Goal: Check status: Check status

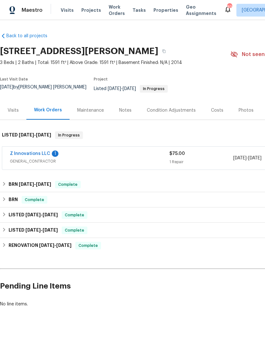
click at [39, 156] on link "Z Innovations LLC" at bounding box center [30, 153] width 40 height 4
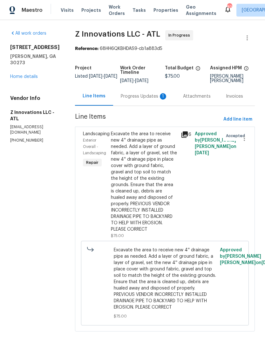
click at [151, 106] on div "Progress Updates 1" at bounding box center [144, 96] width 62 height 19
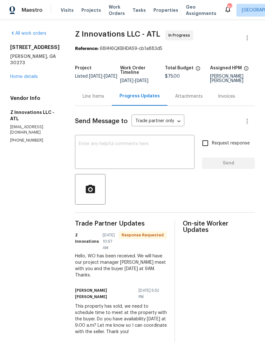
click at [37, 79] on link "Home details" at bounding box center [24, 76] width 28 height 4
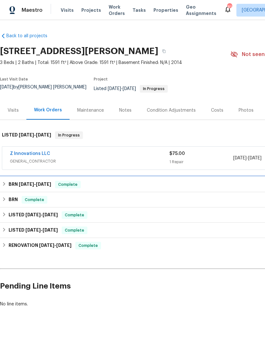
click at [39, 188] on h6 "BRN [DATE] - [DATE]" at bounding box center [30, 185] width 43 height 8
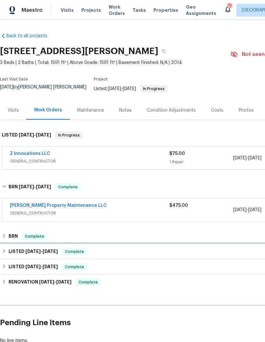
click at [41, 253] on span "[DATE] - [DATE]" at bounding box center [41, 251] width 32 height 4
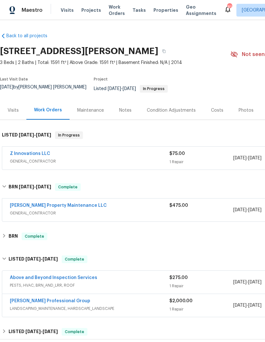
click at [53, 301] on link "[PERSON_NAME] Professional Group" at bounding box center [50, 301] width 81 height 4
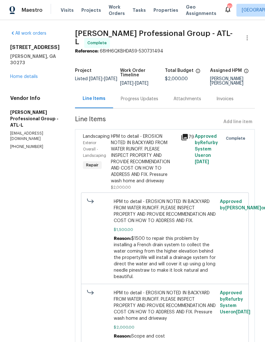
click at [148, 161] on div "HPM to detail - EROSION NOTED IN BACKYARD FROM WATER RUNOFF. PLEASE INSPECT PRO…" at bounding box center [144, 158] width 66 height 51
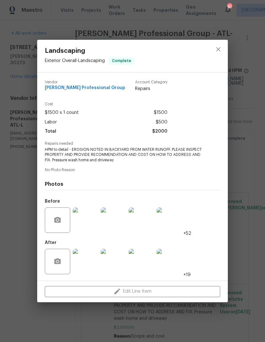
click at [86, 223] on img at bounding box center [85, 219] width 25 height 25
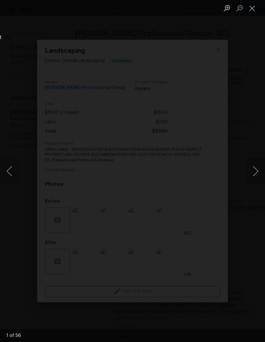
click at [258, 179] on button "Next image" at bounding box center [255, 170] width 19 height 25
click at [14, 168] on button "Previous image" at bounding box center [9, 170] width 19 height 25
